Goal: Task Accomplishment & Management: Use online tool/utility

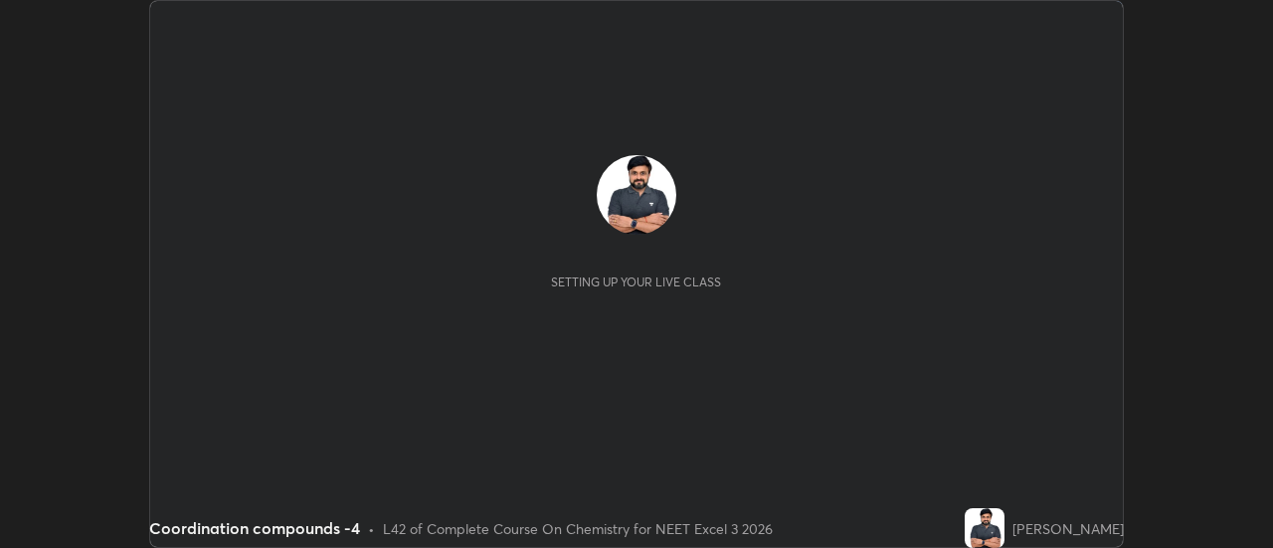
scroll to position [548, 1272]
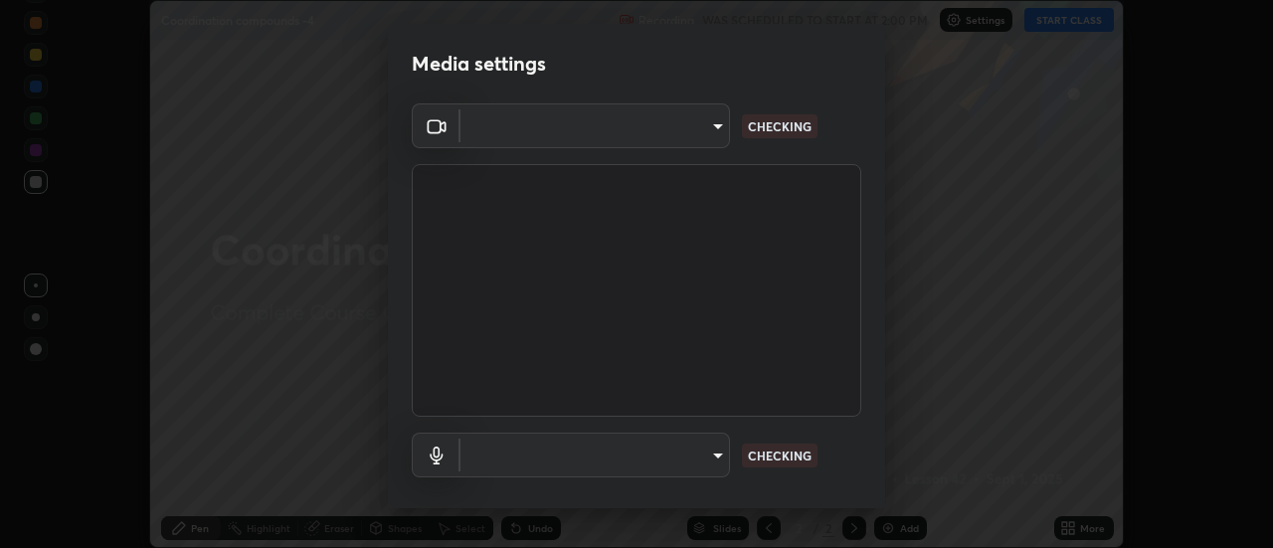
type input "cf8053163bb2f7d6ecf3d6bd7b4235d237b850a42bc303a0614f26eb784a67d0"
click at [703, 462] on body "Erase all Coordination compounds -4 Recording WAS SCHEDULED TO START AT 2:00 PM…" at bounding box center [636, 274] width 1273 height 548
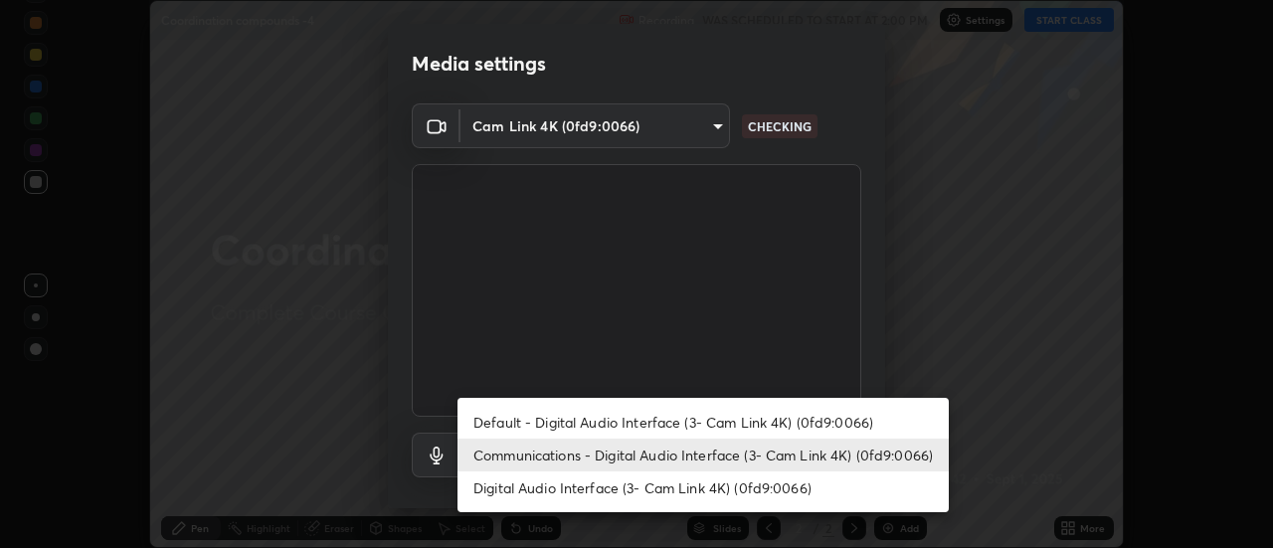
click at [729, 426] on li "Default - Digital Audio Interface (3- Cam Link 4K) (0fd9:0066)" at bounding box center [703, 422] width 491 height 33
type input "default"
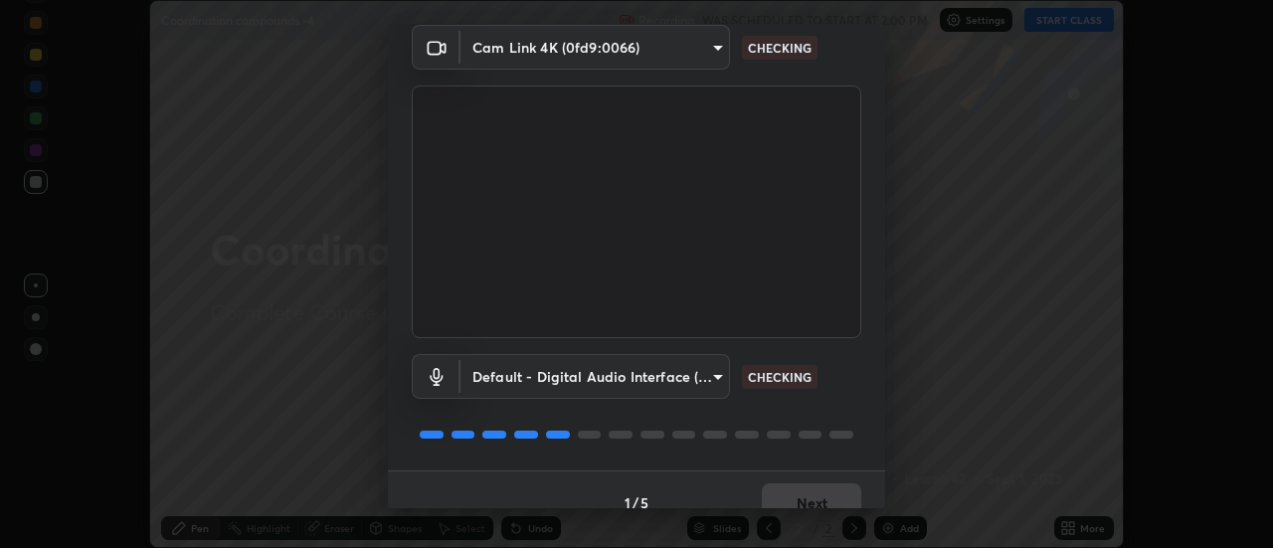
scroll to position [104, 0]
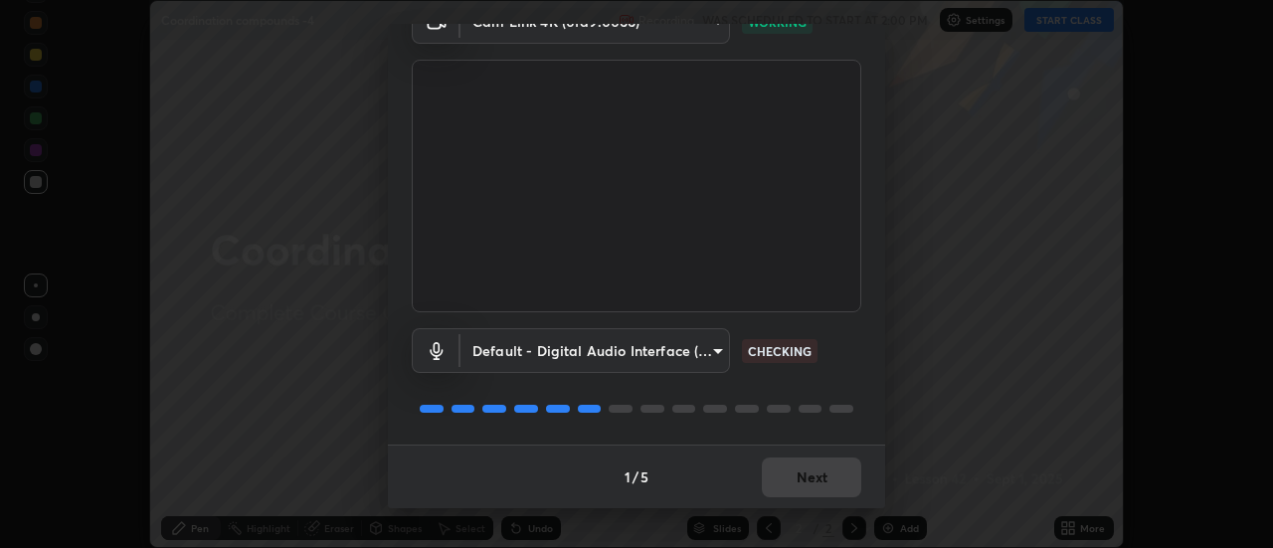
click at [804, 478] on div "1 / 5 Next" at bounding box center [636, 477] width 497 height 64
click at [801, 481] on div "1 / 5 Next" at bounding box center [636, 477] width 497 height 64
click at [801, 479] on div "1 / 5 Next" at bounding box center [636, 477] width 497 height 64
click at [798, 479] on button "Next" at bounding box center [811, 478] width 99 height 40
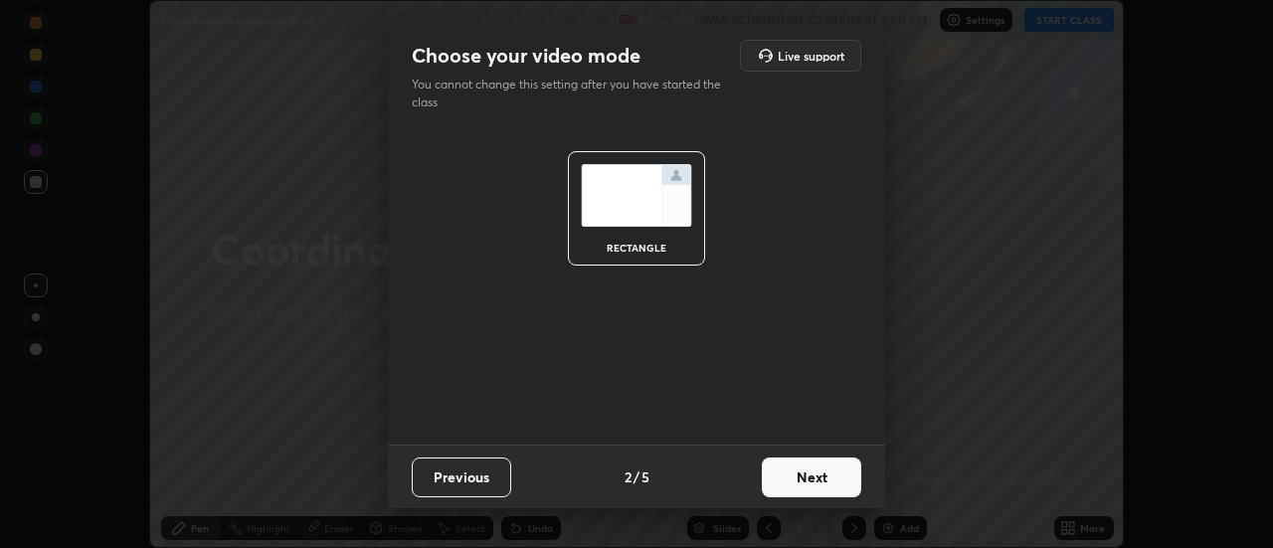
scroll to position [0, 0]
click at [796, 479] on button "Next" at bounding box center [811, 478] width 99 height 40
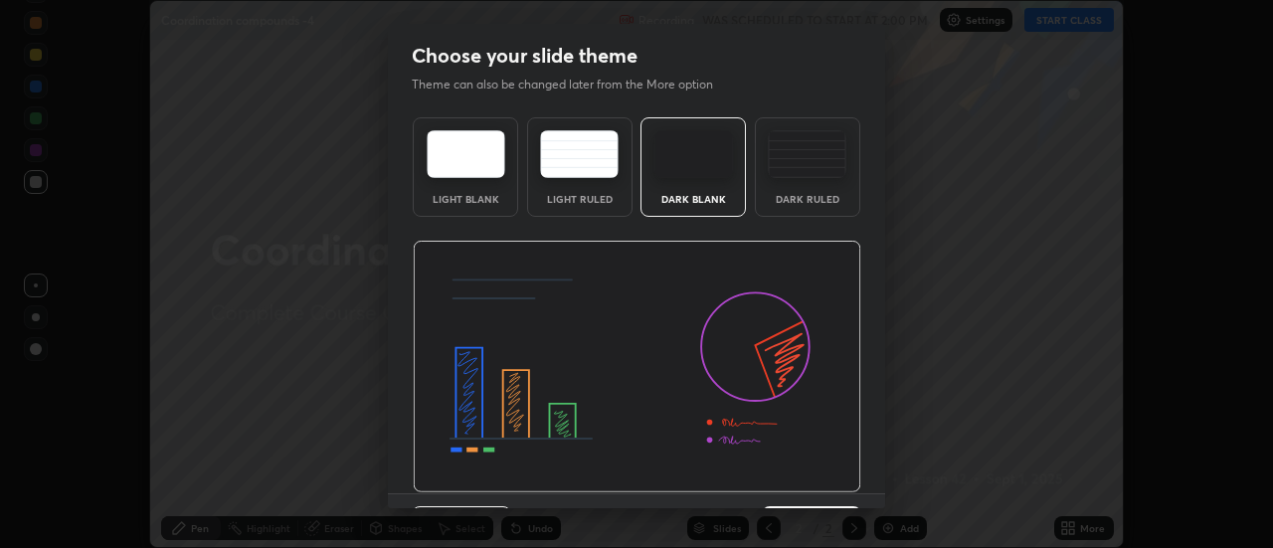
click at [797, 480] on img at bounding box center [637, 367] width 449 height 253
click at [794, 488] on img at bounding box center [637, 367] width 449 height 253
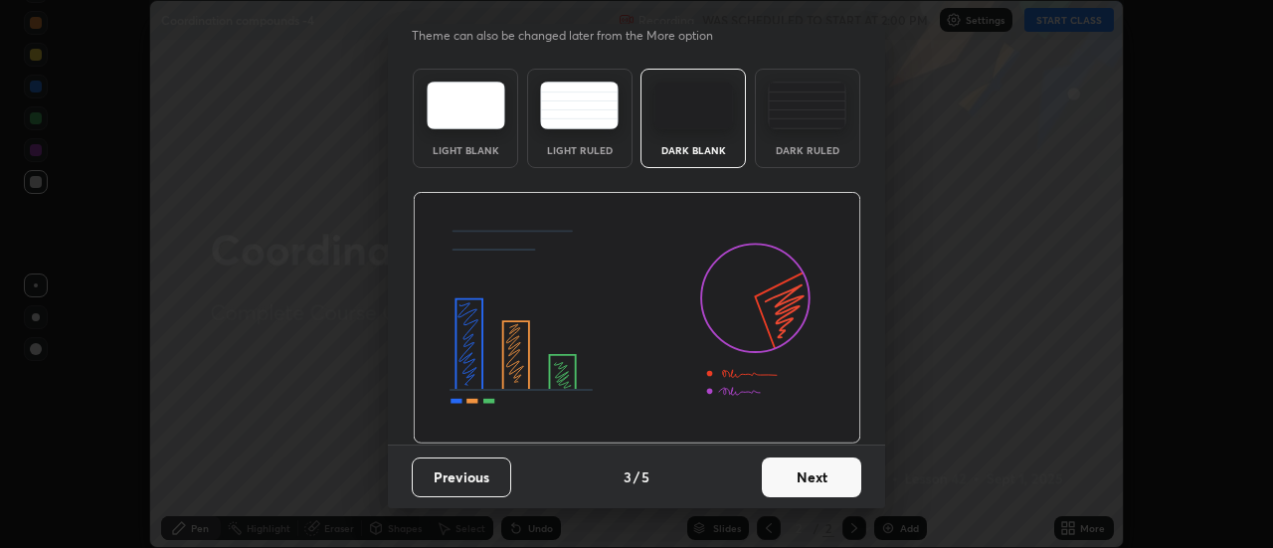
click at [817, 488] on button "Next" at bounding box center [811, 478] width 99 height 40
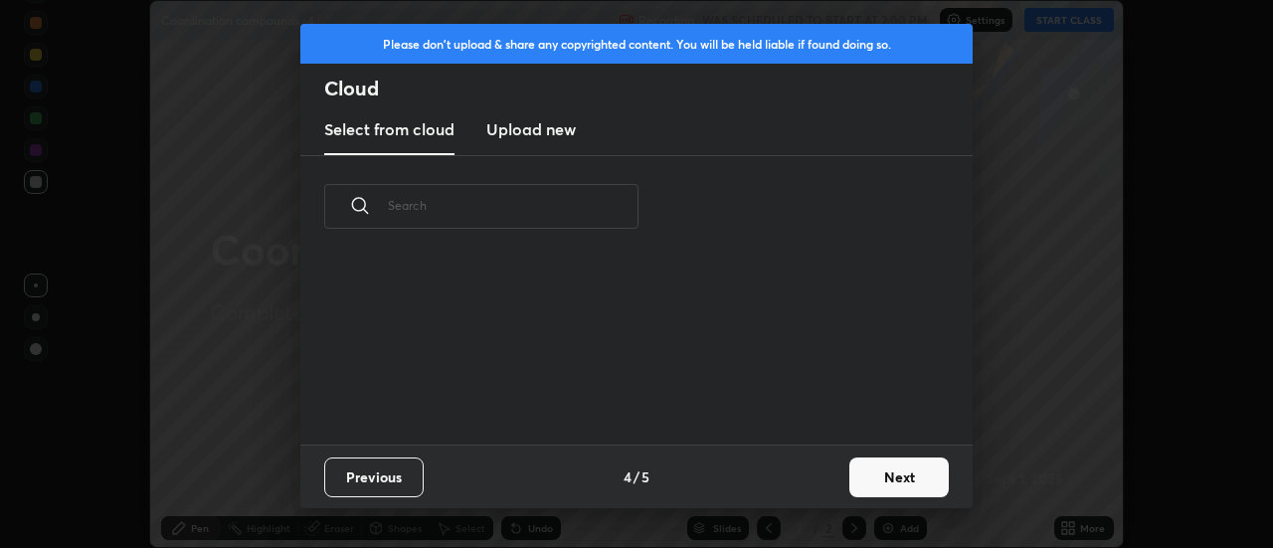
click at [878, 476] on button "Next" at bounding box center [899, 478] width 99 height 40
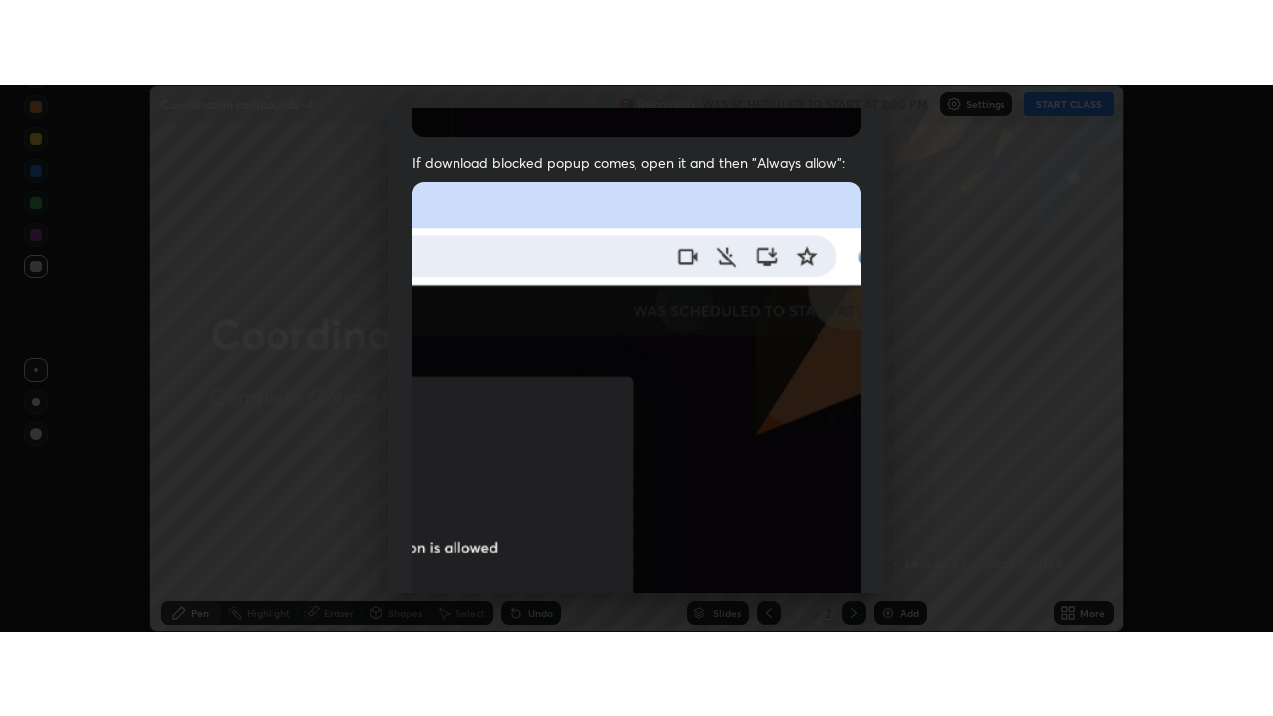
scroll to position [510, 0]
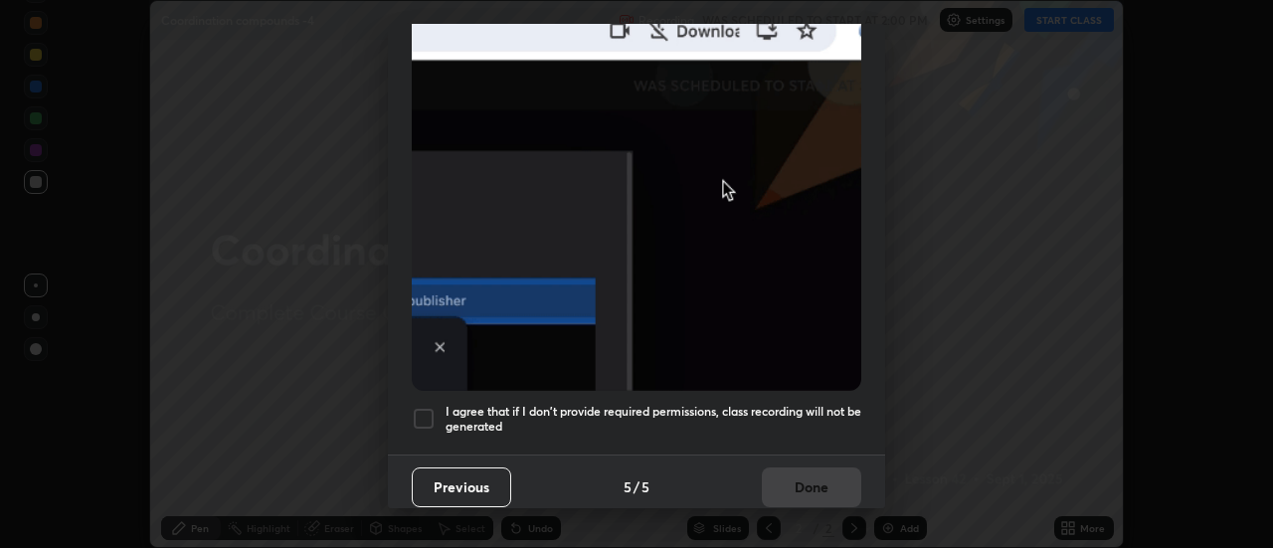
click at [418, 410] on div at bounding box center [424, 419] width 24 height 24
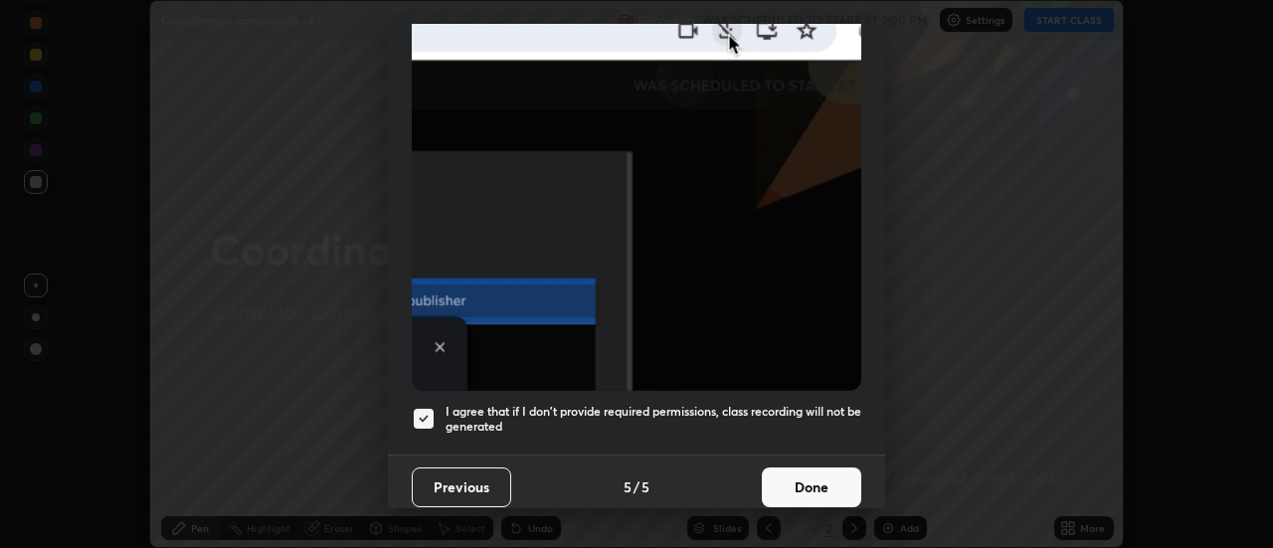
click at [791, 468] on button "Done" at bounding box center [811, 488] width 99 height 40
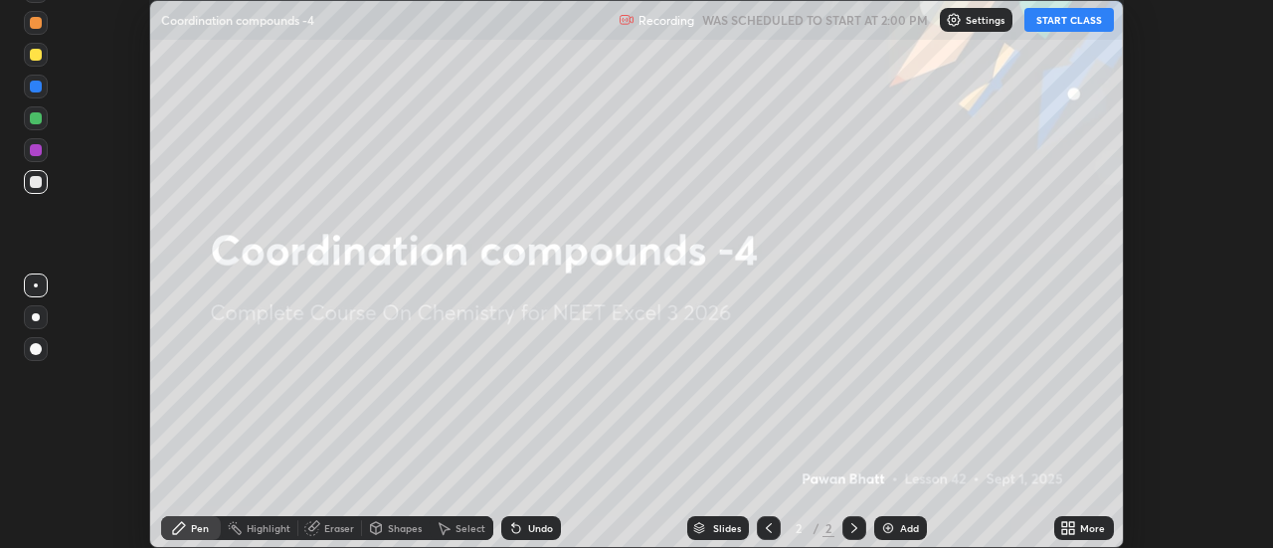
click at [1064, 19] on button "START CLASS" at bounding box center [1070, 20] width 90 height 24
click at [1066, 18] on button "START CLASS" at bounding box center [1070, 20] width 90 height 24
click at [1088, 531] on div "More" at bounding box center [1092, 528] width 25 height 10
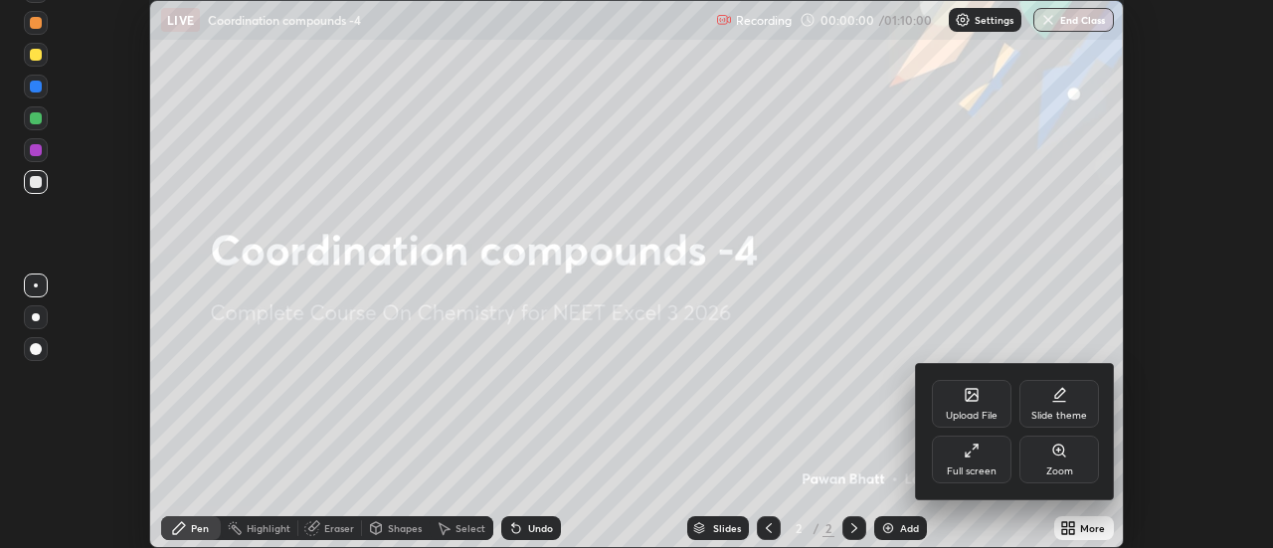
click at [980, 460] on div "Full screen" at bounding box center [972, 460] width 80 height 48
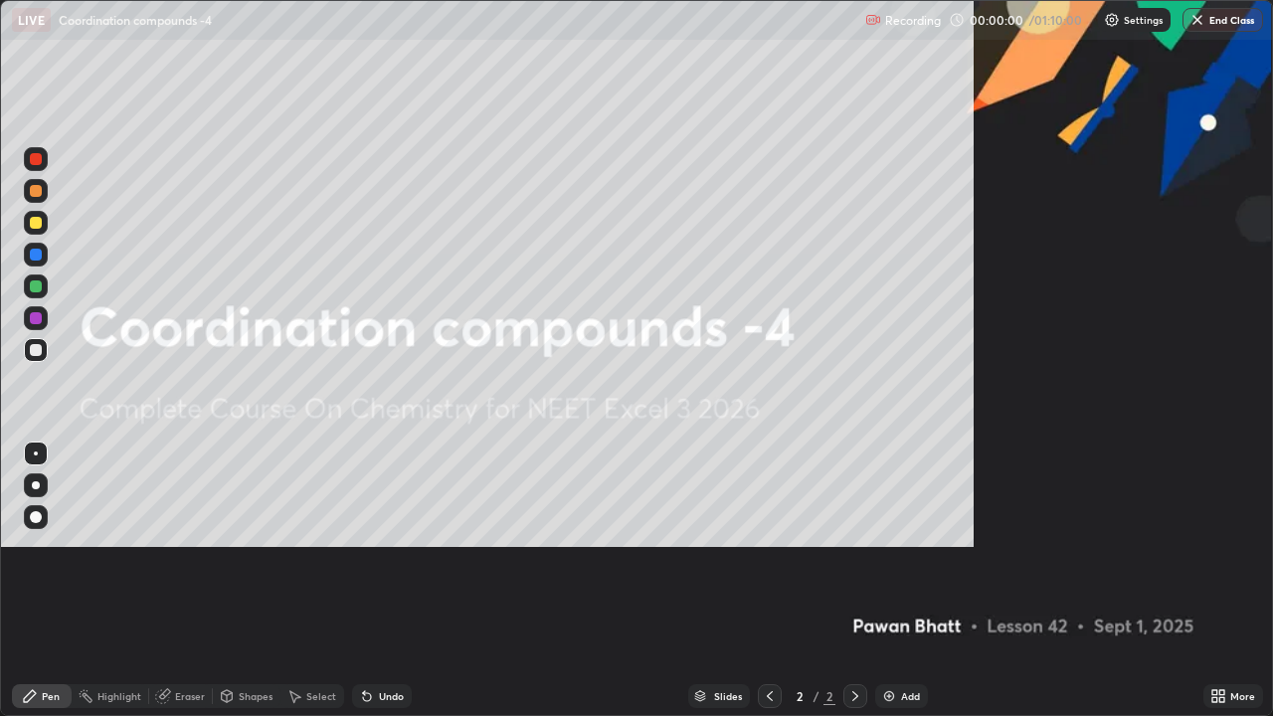
scroll to position [716, 1273]
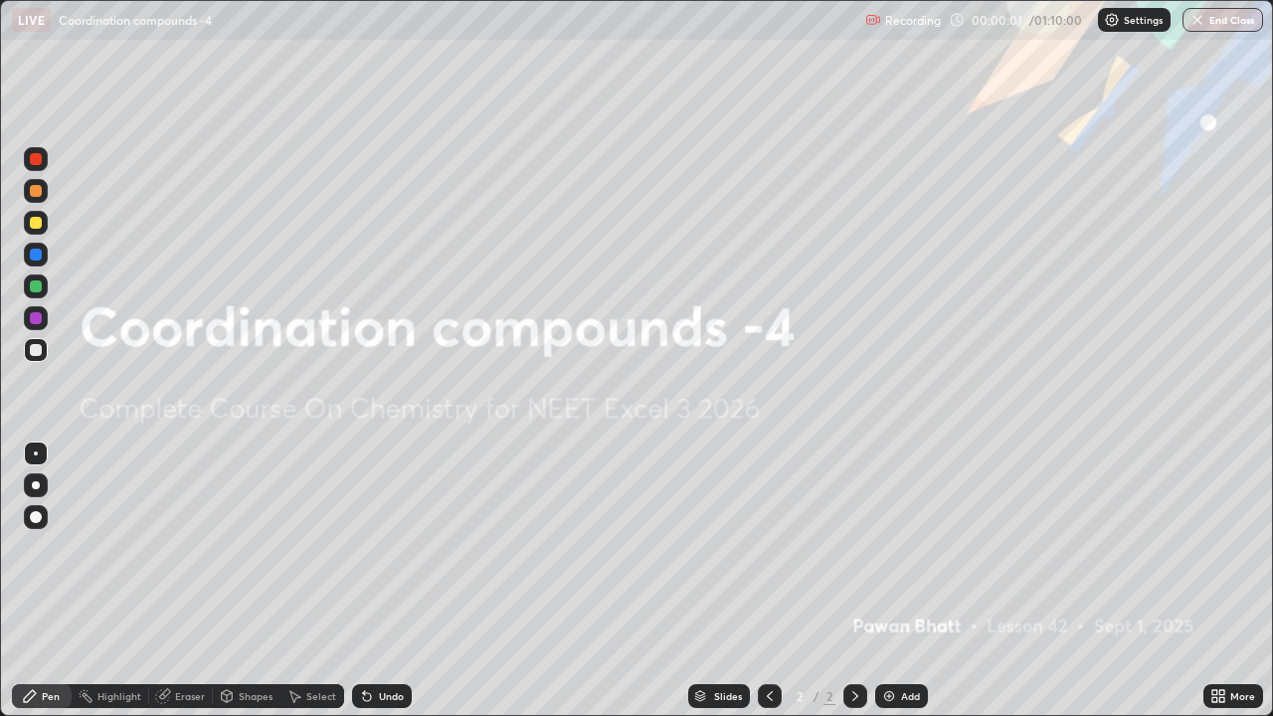
click at [893, 547] on img at bounding box center [889, 696] width 16 height 16
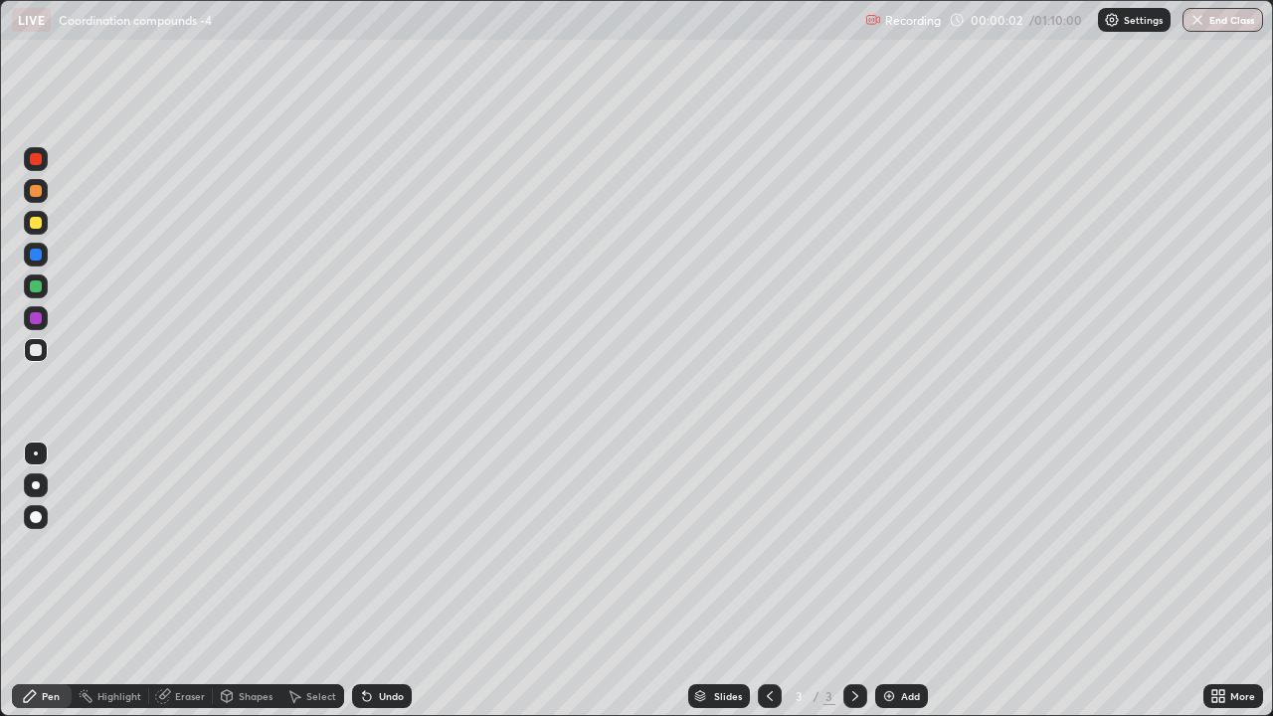
click at [34, 484] on div at bounding box center [36, 486] width 8 height 8
click at [37, 221] on div at bounding box center [36, 223] width 12 height 12
click at [907, 547] on div "Add" at bounding box center [901, 696] width 53 height 24
click at [905, 547] on div "Add" at bounding box center [910, 696] width 19 height 10
click at [894, 547] on img at bounding box center [889, 696] width 16 height 16
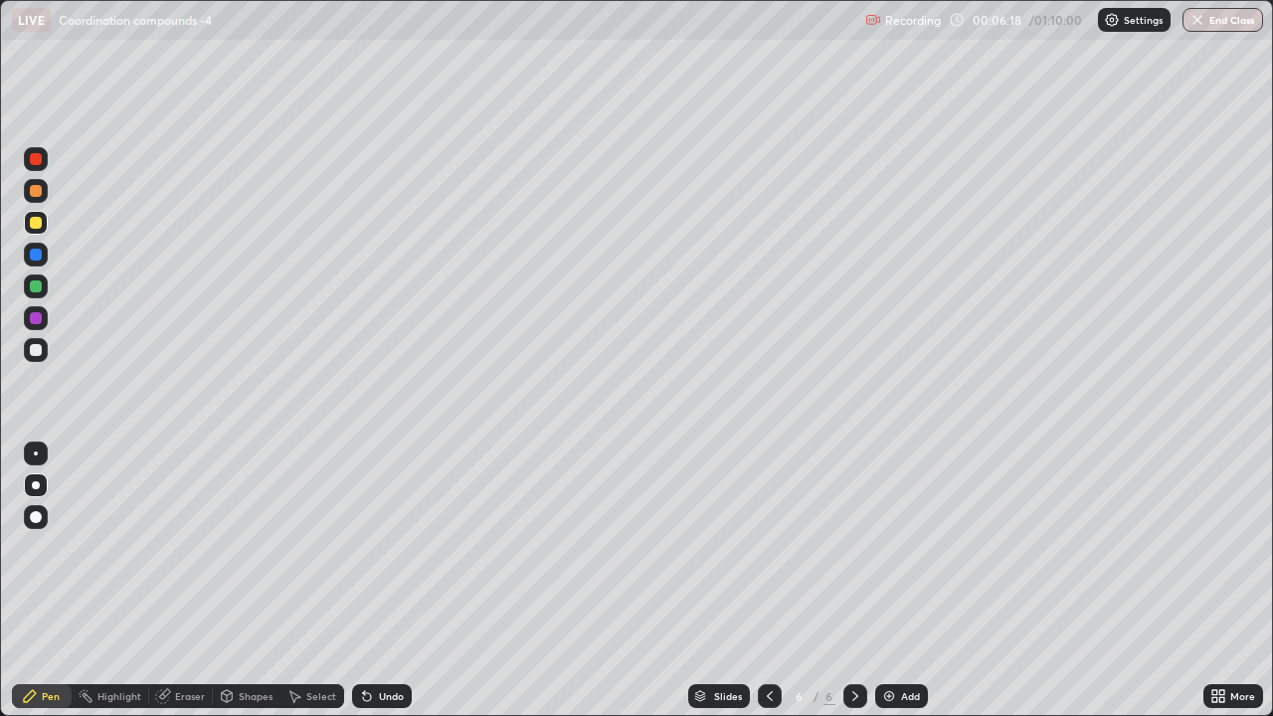
click at [897, 547] on div "Add" at bounding box center [901, 696] width 53 height 24
click at [901, 547] on div "Add" at bounding box center [901, 696] width 53 height 24
click at [910, 547] on div "Add" at bounding box center [910, 696] width 19 height 10
click at [31, 351] on div at bounding box center [36, 350] width 12 height 12
click at [904, 547] on div "Add" at bounding box center [910, 696] width 19 height 10
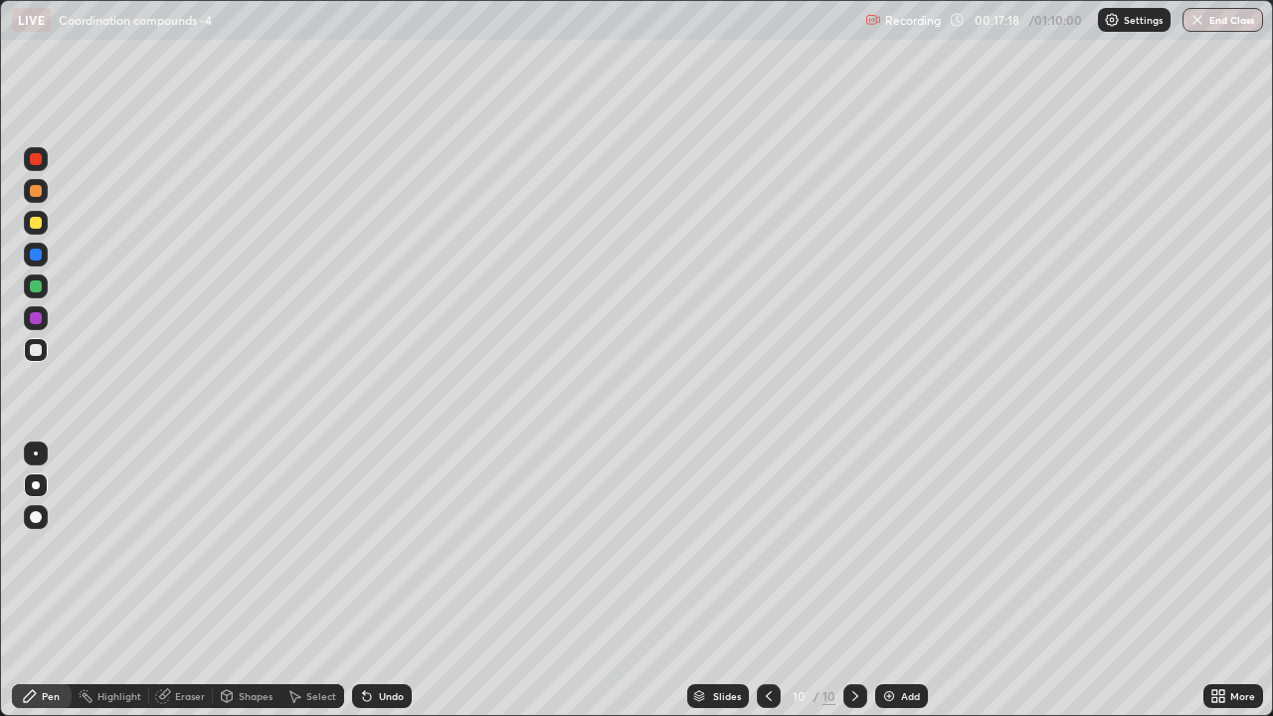
click at [901, 547] on div "Add" at bounding box center [910, 696] width 19 height 10
click at [892, 547] on div "Add" at bounding box center [901, 696] width 53 height 24
click at [31, 225] on div at bounding box center [36, 223] width 12 height 12
click at [902, 547] on div "Add" at bounding box center [910, 696] width 19 height 10
click at [901, 547] on div "Add" at bounding box center [910, 696] width 19 height 10
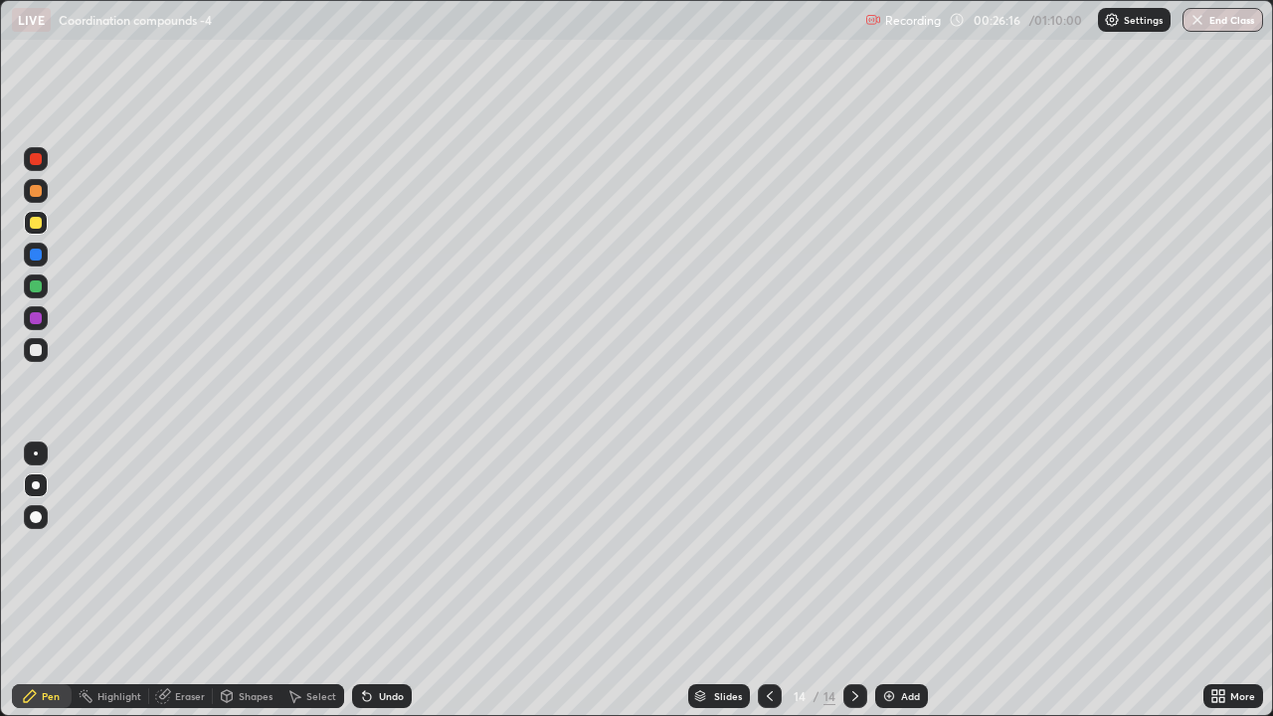
click at [901, 547] on div "Add" at bounding box center [910, 696] width 19 height 10
click at [194, 547] on div "Eraser" at bounding box center [190, 696] width 30 height 10
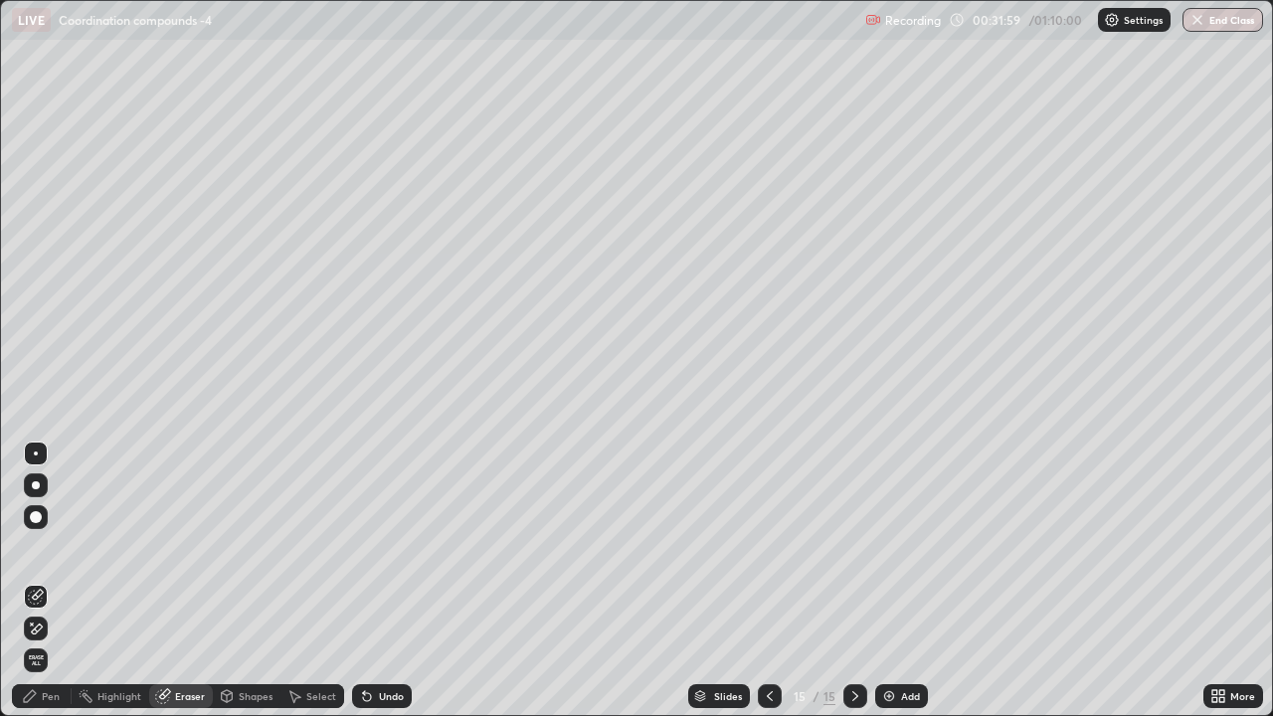
click at [51, 547] on div "Pen" at bounding box center [51, 696] width 18 height 10
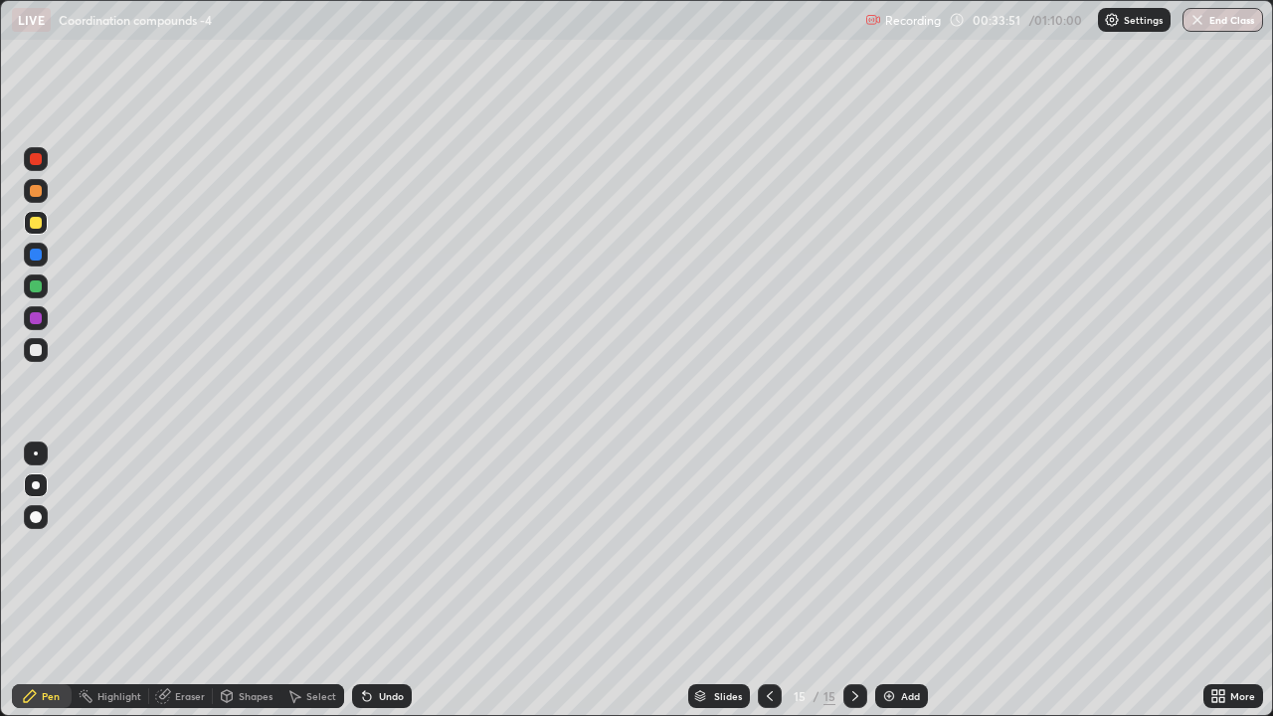
click at [922, 547] on div "Add" at bounding box center [901, 696] width 53 height 24
click at [374, 547] on div "Undo" at bounding box center [382, 696] width 60 height 24
click at [29, 287] on div at bounding box center [36, 287] width 24 height 24
click at [35, 223] on div at bounding box center [36, 223] width 12 height 12
click at [36, 290] on div at bounding box center [36, 287] width 12 height 12
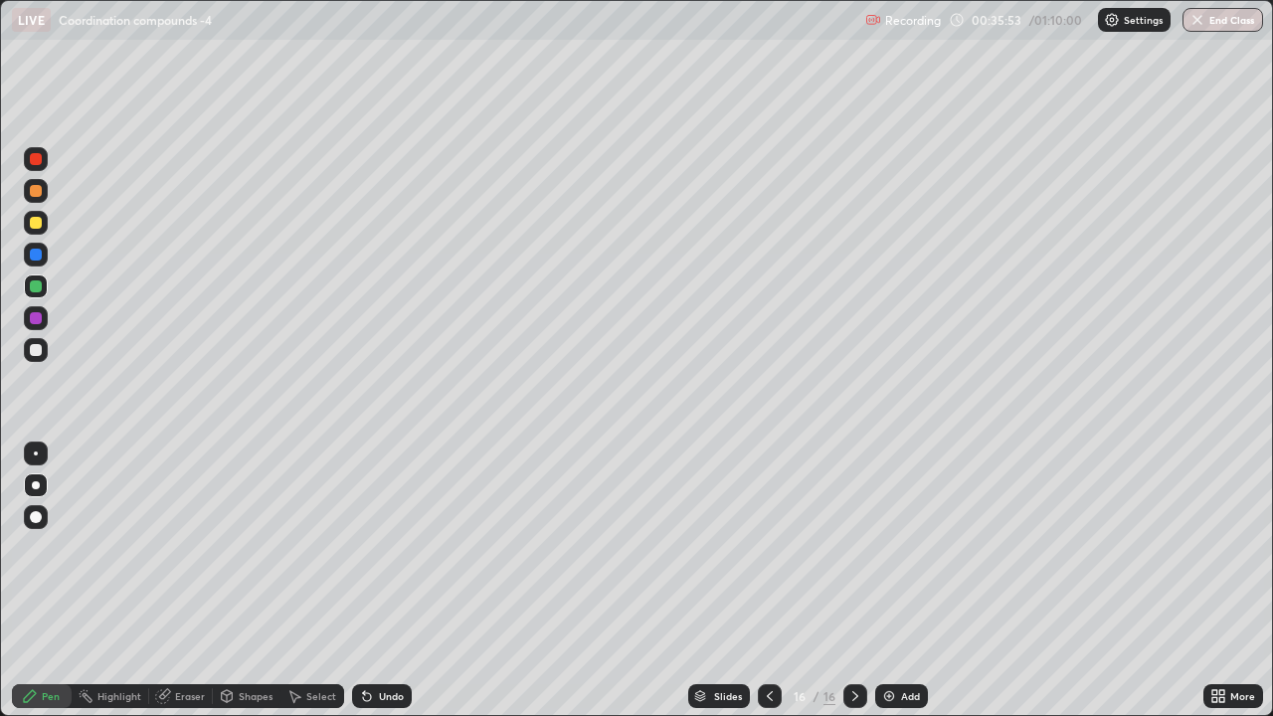
click at [34, 223] on div at bounding box center [36, 223] width 12 height 12
click at [30, 286] on div at bounding box center [36, 287] width 12 height 12
click at [41, 219] on div at bounding box center [36, 223] width 12 height 12
click at [385, 547] on div "Undo" at bounding box center [391, 696] width 25 height 10
click at [374, 547] on div "Undo" at bounding box center [382, 696] width 60 height 24
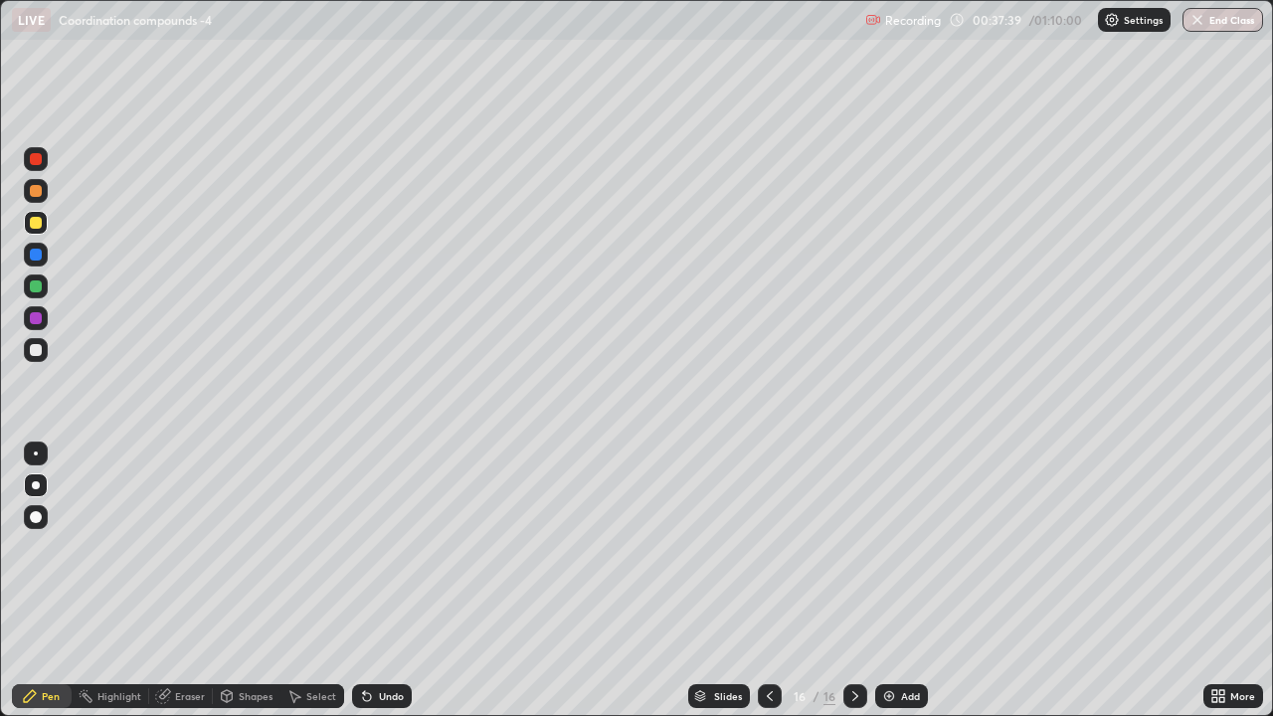
click at [372, 547] on div "Undo" at bounding box center [382, 696] width 60 height 24
click at [37, 193] on div at bounding box center [36, 191] width 12 height 12
click at [36, 290] on div at bounding box center [36, 287] width 12 height 12
click at [27, 351] on div at bounding box center [36, 350] width 24 height 24
click at [1101, 30] on div "Settings" at bounding box center [1134, 20] width 73 height 24
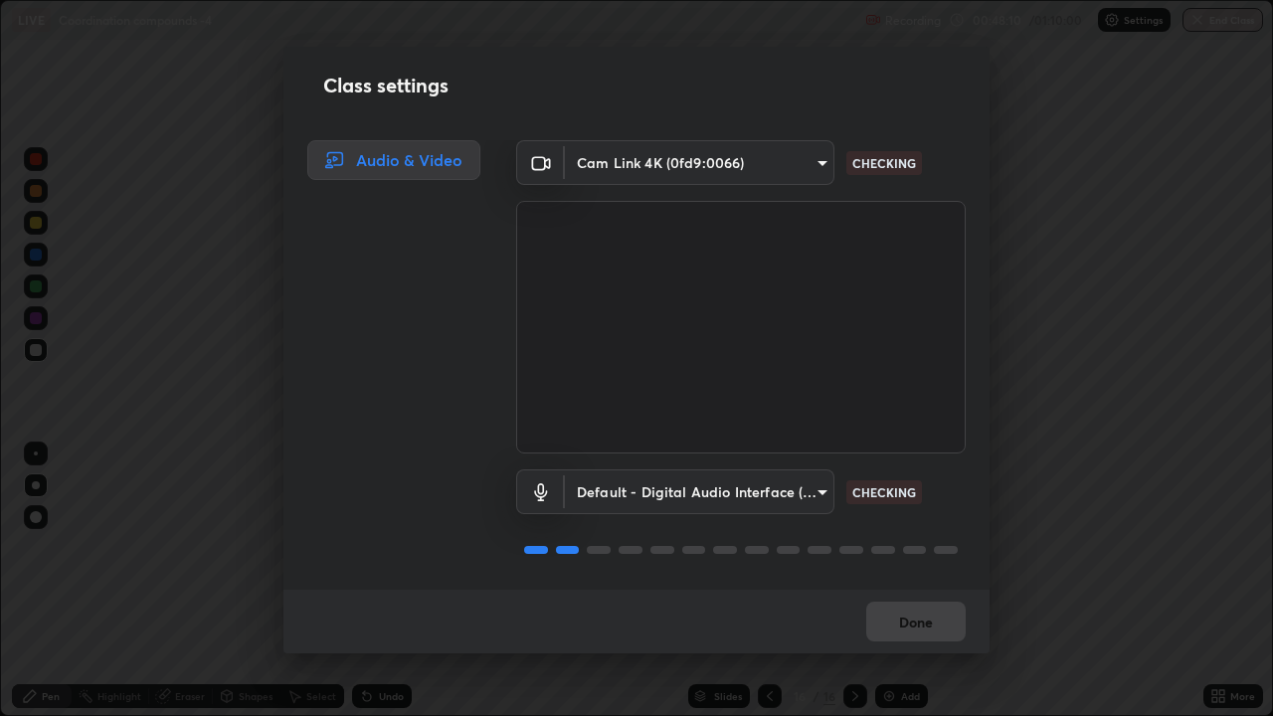
click at [1043, 547] on div "Class settings Audio & Video Cam Link 4K (0fd9:0066) cf8053163bb2f7d6ecf3d6bd7b…" at bounding box center [636, 358] width 1273 height 716
click at [924, 547] on div "Done" at bounding box center [637, 622] width 706 height 64
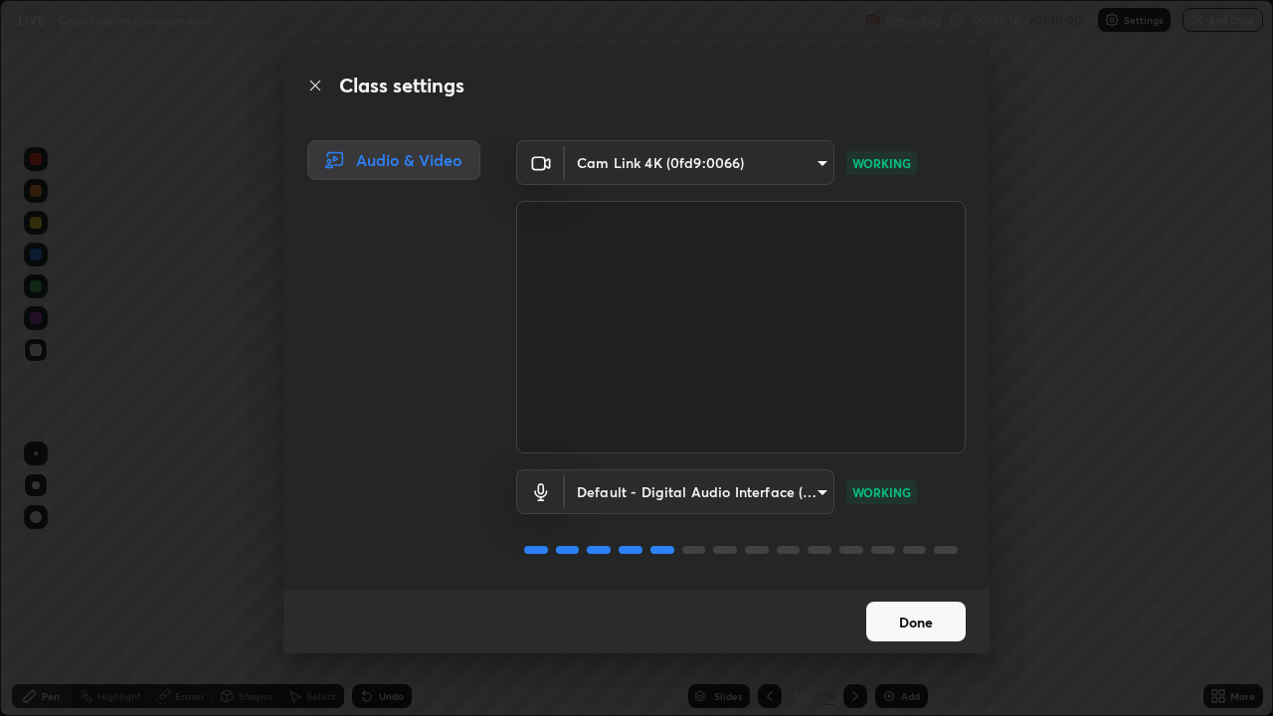
click at [933, 547] on button "Done" at bounding box center [916, 622] width 99 height 40
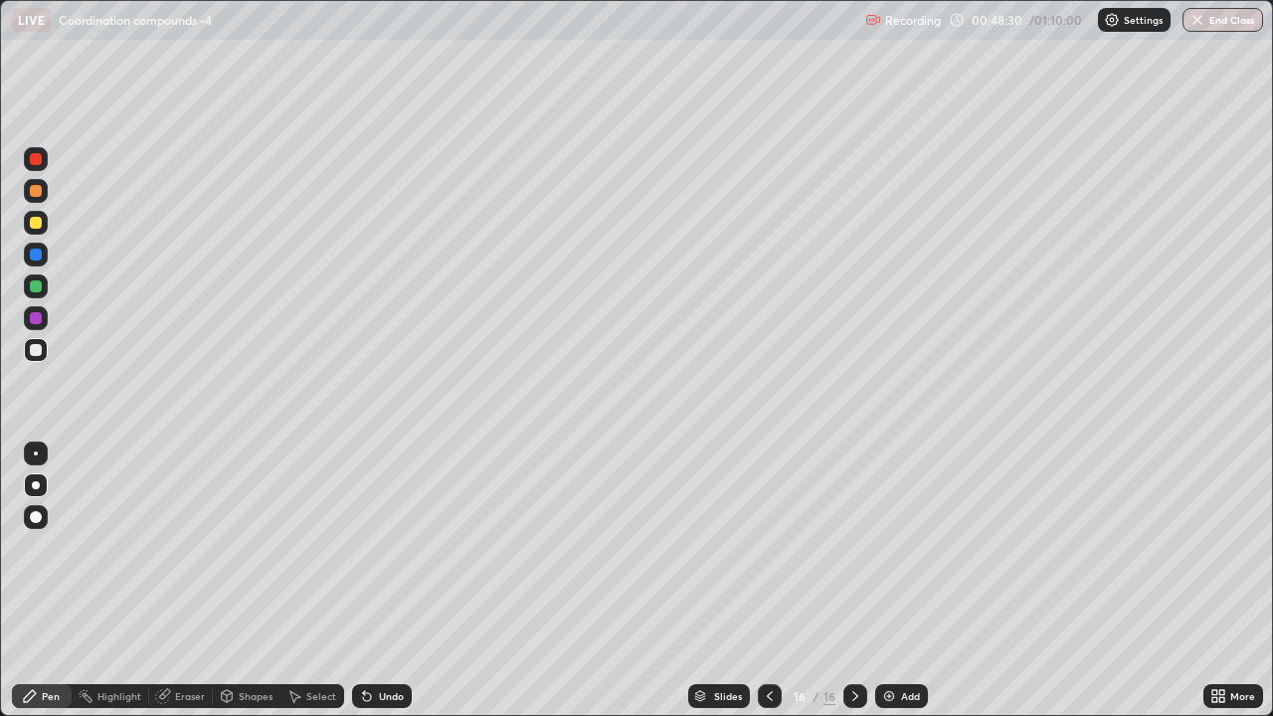
click at [380, 547] on div "Undo" at bounding box center [391, 696] width 25 height 10
click at [374, 547] on div "Undo" at bounding box center [382, 696] width 60 height 24
click at [364, 547] on icon at bounding box center [367, 697] width 8 height 8
click at [368, 547] on icon at bounding box center [367, 697] width 8 height 8
click at [372, 547] on icon at bounding box center [367, 696] width 16 height 16
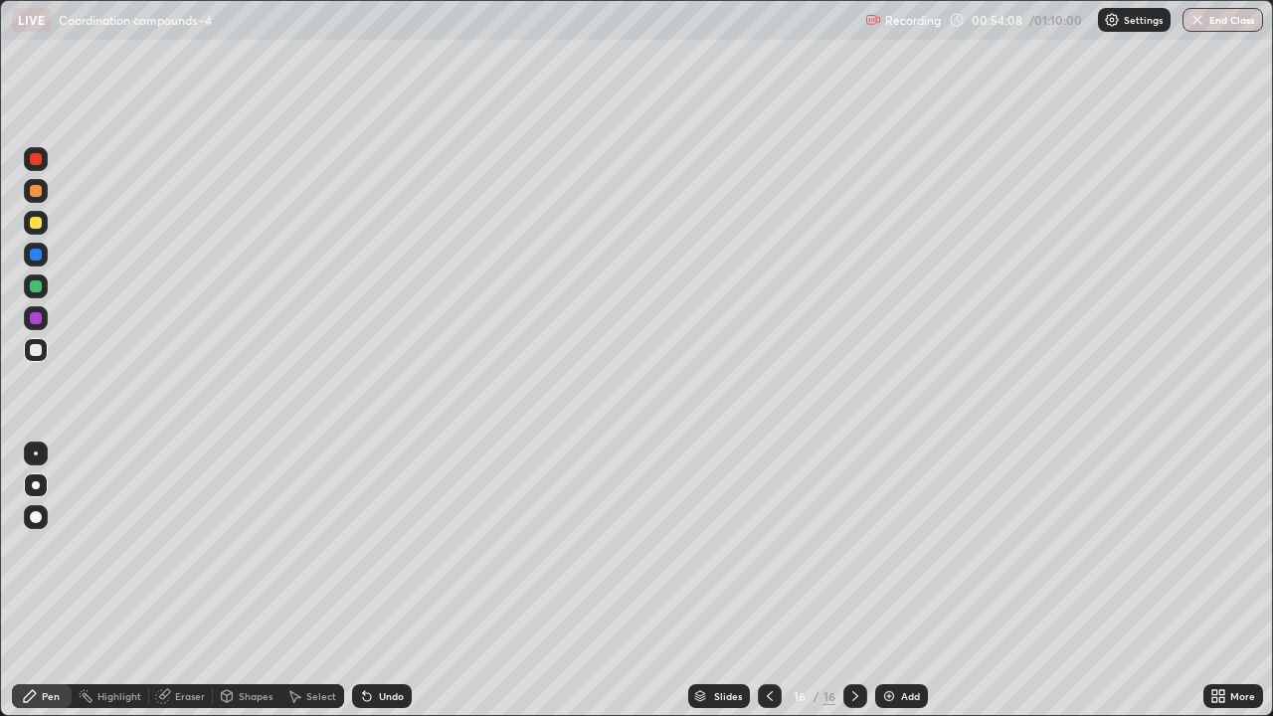
click at [181, 547] on div "Eraser" at bounding box center [190, 696] width 30 height 10
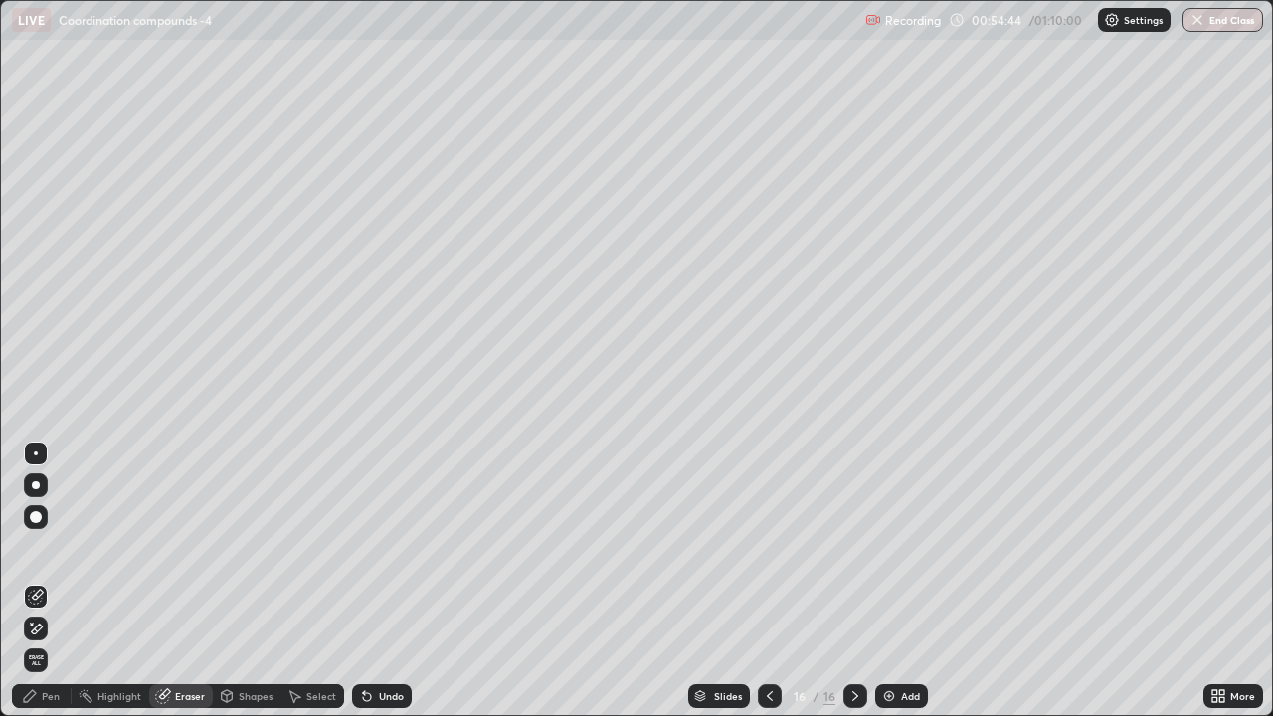
click at [35, 547] on icon at bounding box center [30, 696] width 16 height 16
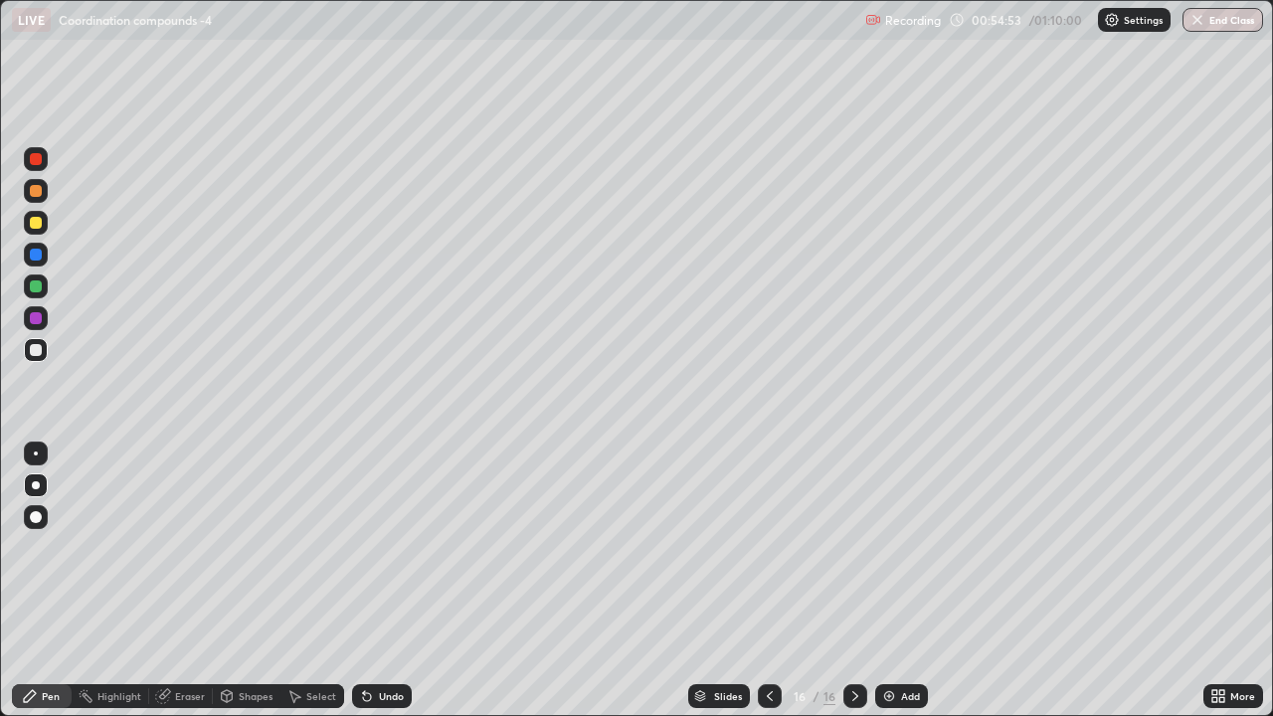
click at [379, 547] on div "Undo" at bounding box center [391, 696] width 25 height 10
click at [371, 547] on icon at bounding box center [367, 696] width 16 height 16
click at [901, 547] on div "Add" at bounding box center [910, 696] width 19 height 10
click at [33, 217] on div at bounding box center [36, 223] width 12 height 12
click at [44, 285] on div at bounding box center [36, 287] width 24 height 24
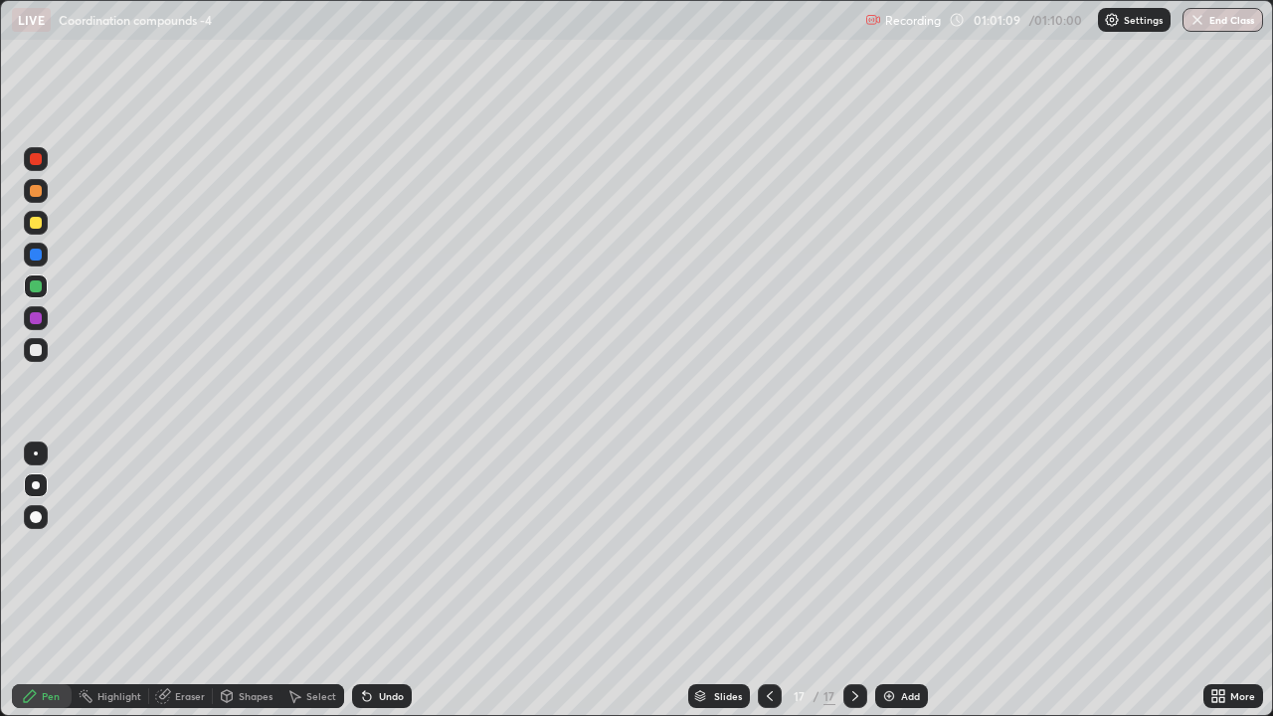
click at [35, 347] on div at bounding box center [36, 350] width 12 height 12
click at [36, 290] on div at bounding box center [36, 287] width 12 height 12
click at [910, 547] on div "Add" at bounding box center [910, 696] width 19 height 10
click at [193, 547] on div "Eraser" at bounding box center [190, 696] width 30 height 10
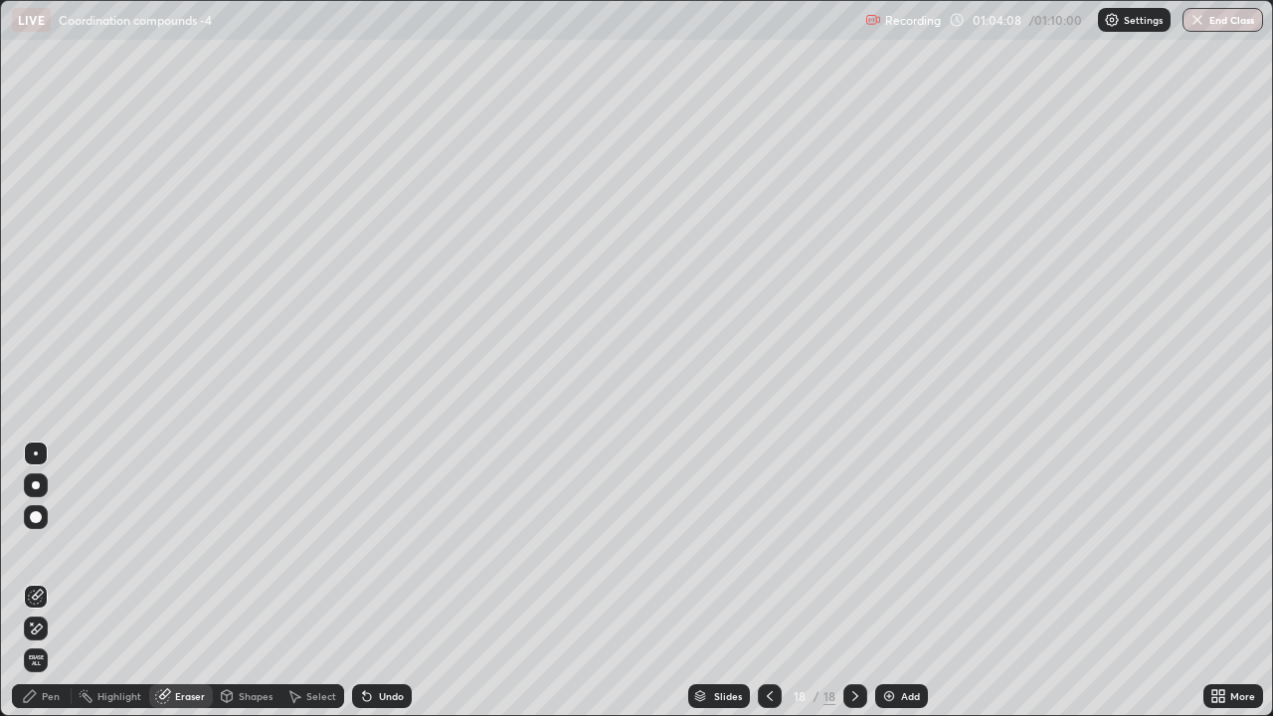
click at [53, 547] on div "Pen" at bounding box center [42, 696] width 60 height 24
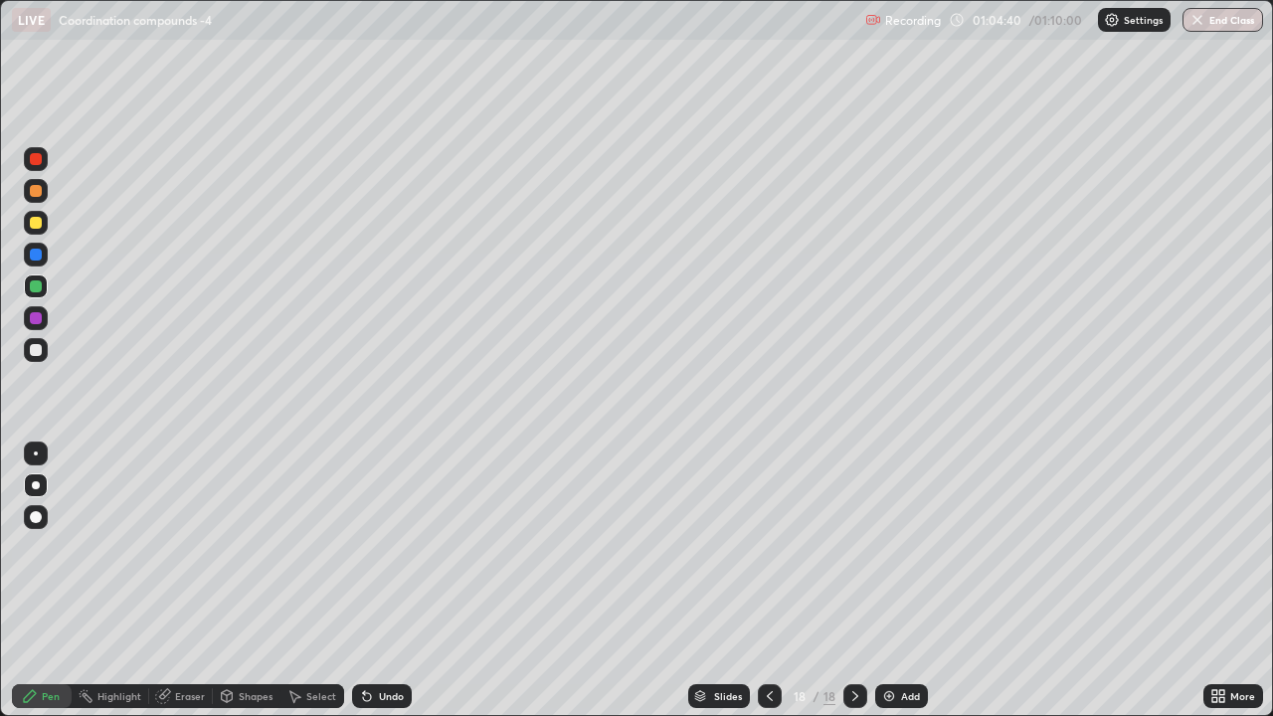
click at [768, 547] on icon at bounding box center [770, 696] width 16 height 16
click at [854, 547] on icon at bounding box center [856, 696] width 16 height 16
click at [43, 350] on div at bounding box center [36, 350] width 24 height 24
click at [1226, 25] on button "End Class" at bounding box center [1224, 20] width 79 height 24
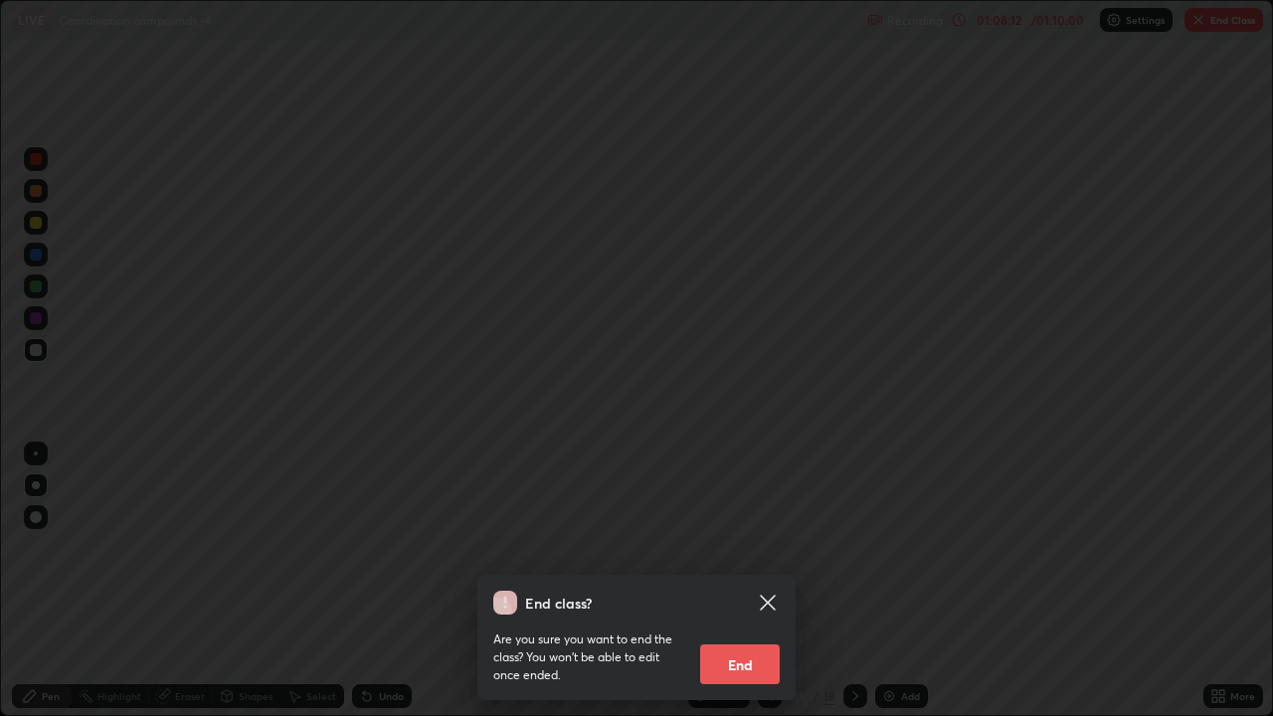
click at [767, 547] on button "End" at bounding box center [740, 665] width 80 height 40
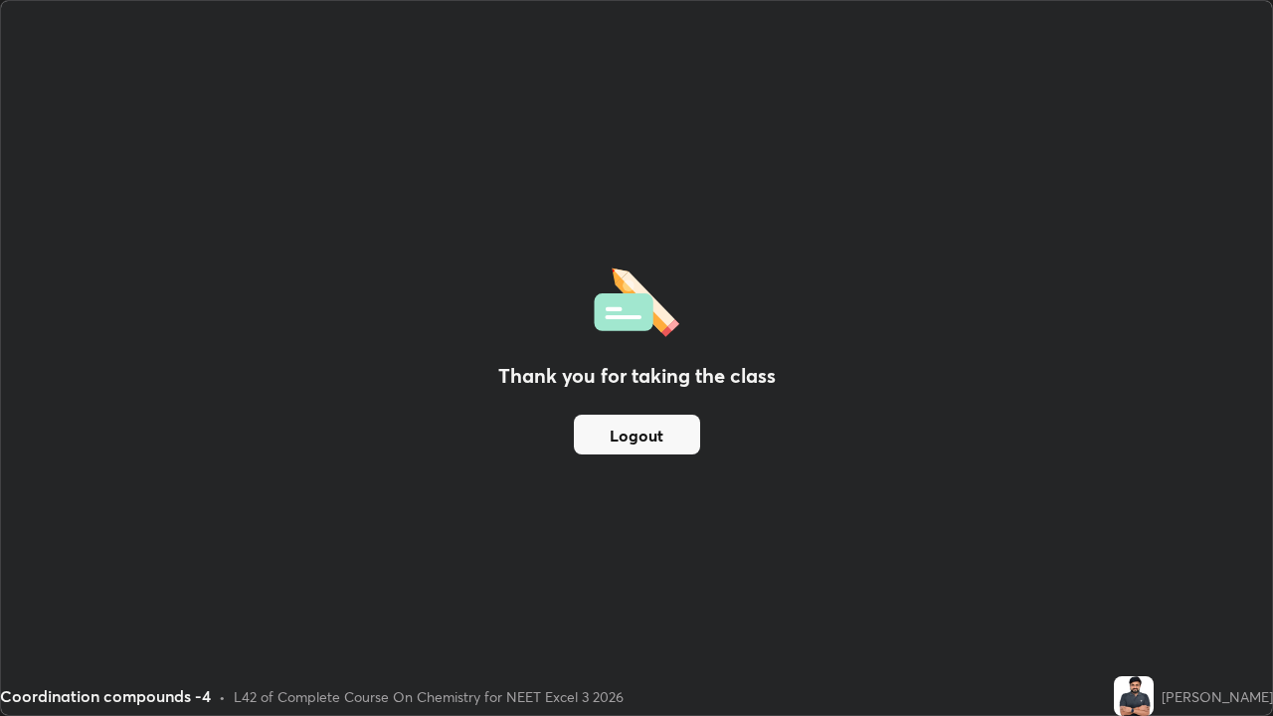
click at [661, 422] on button "Logout" at bounding box center [637, 435] width 126 height 40
click at [643, 417] on button "Logout" at bounding box center [637, 435] width 126 height 40
